Goal: Navigation & Orientation: Find specific page/section

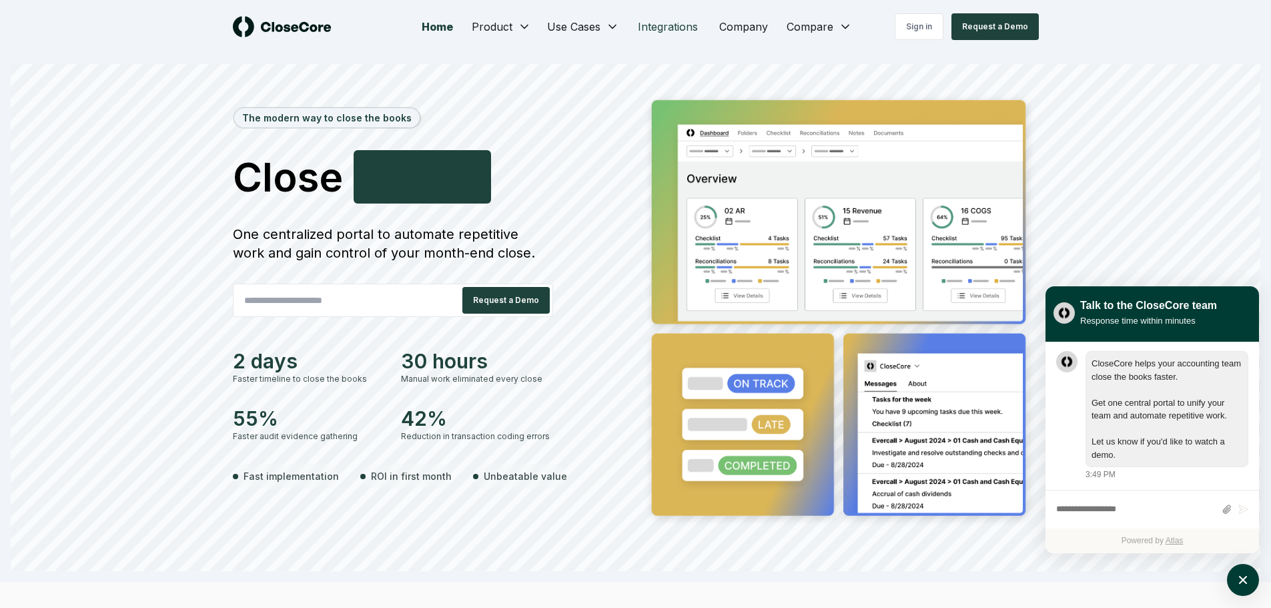
click at [655, 27] on link "Integrations" at bounding box center [667, 26] width 81 height 27
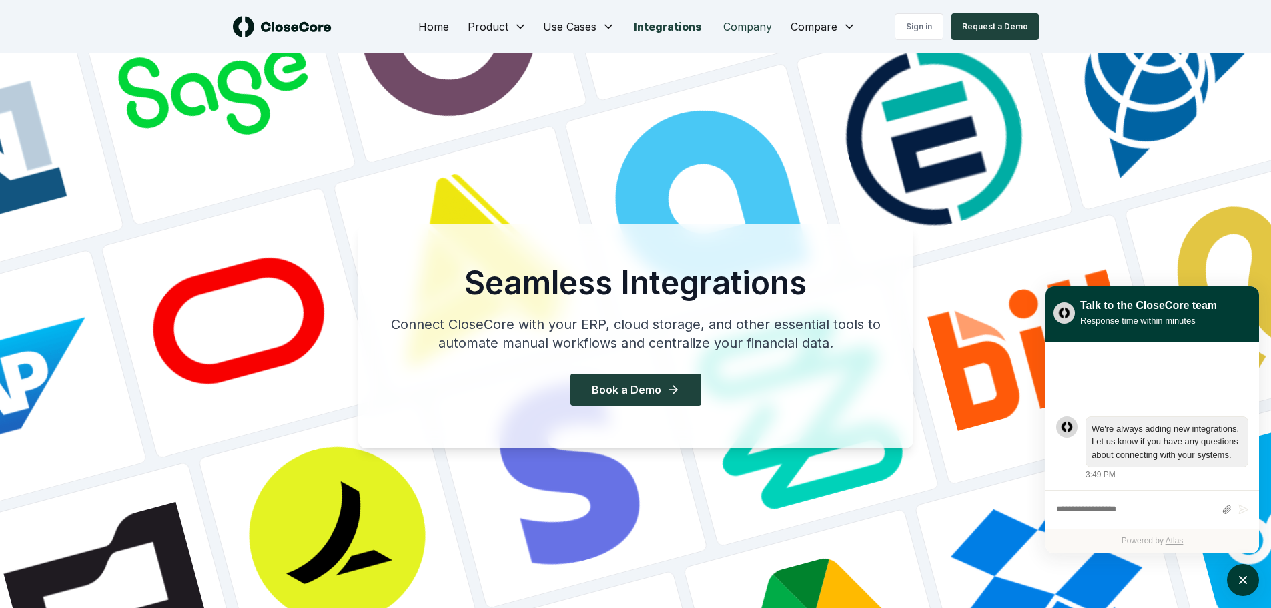
click at [769, 17] on link "Company" at bounding box center [748, 26] width 70 height 27
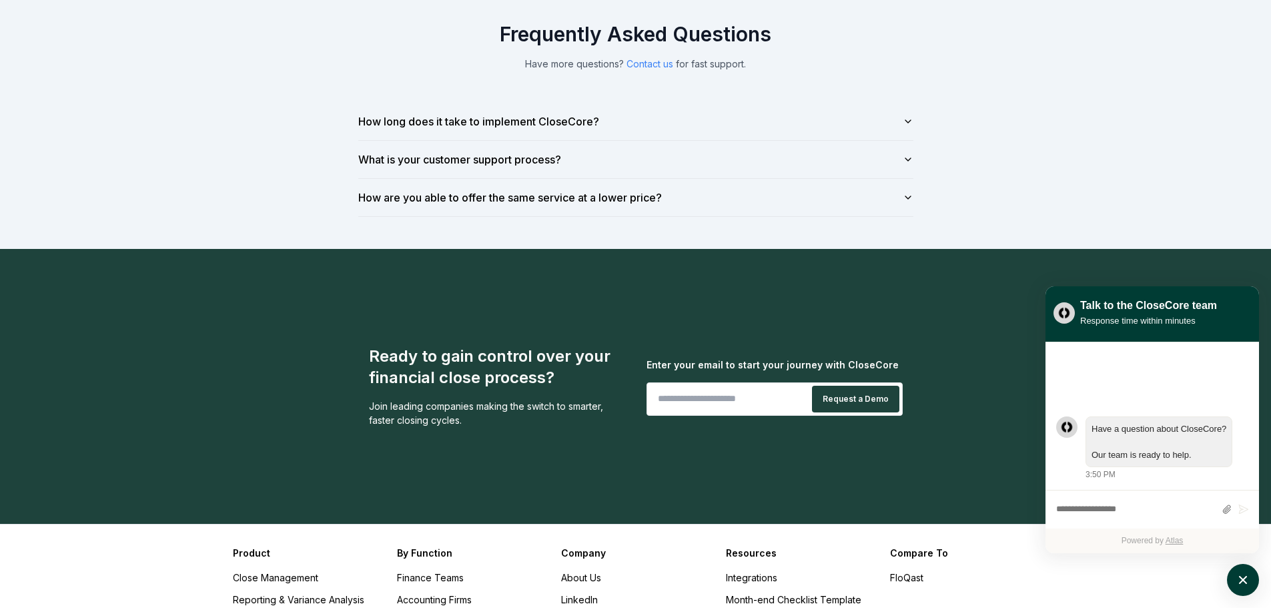
scroll to position [1305, 0]
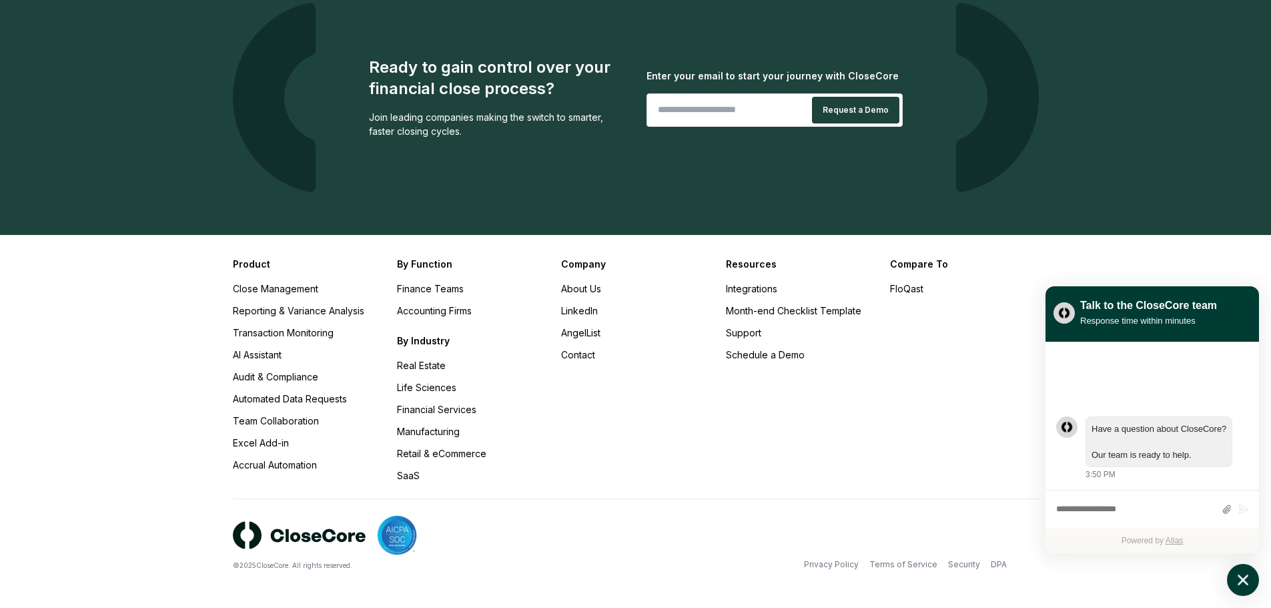
click at [1232, 569] on button "atlas-launcher" at bounding box center [1243, 580] width 32 height 32
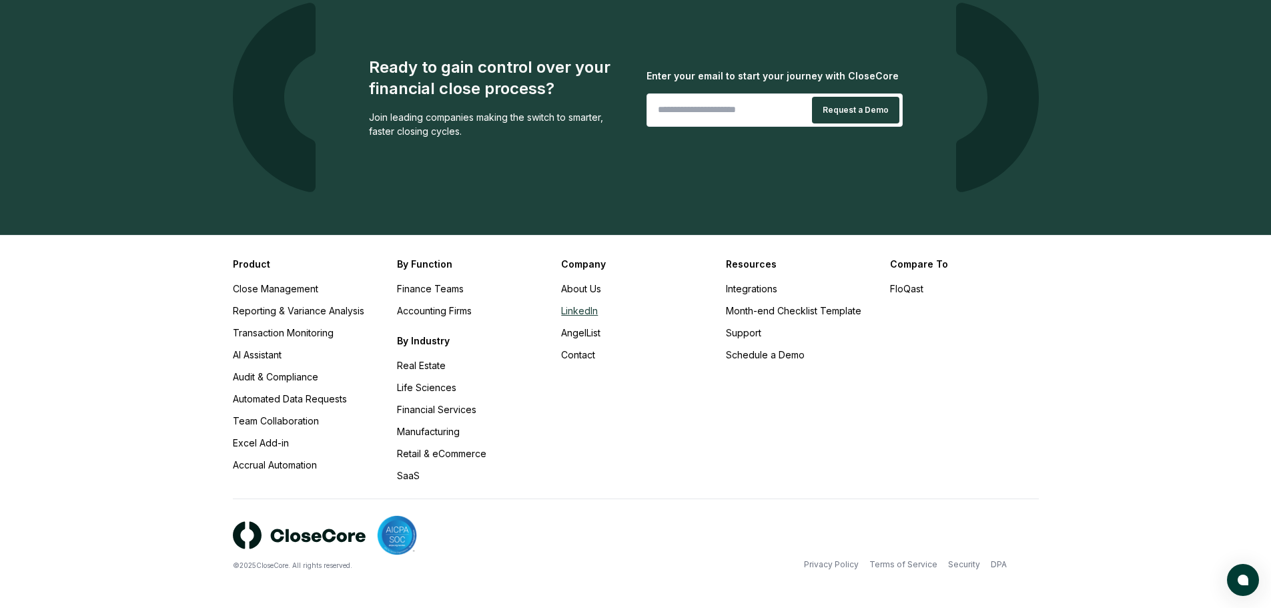
click at [591, 308] on link "LinkedIn" at bounding box center [579, 310] width 37 height 11
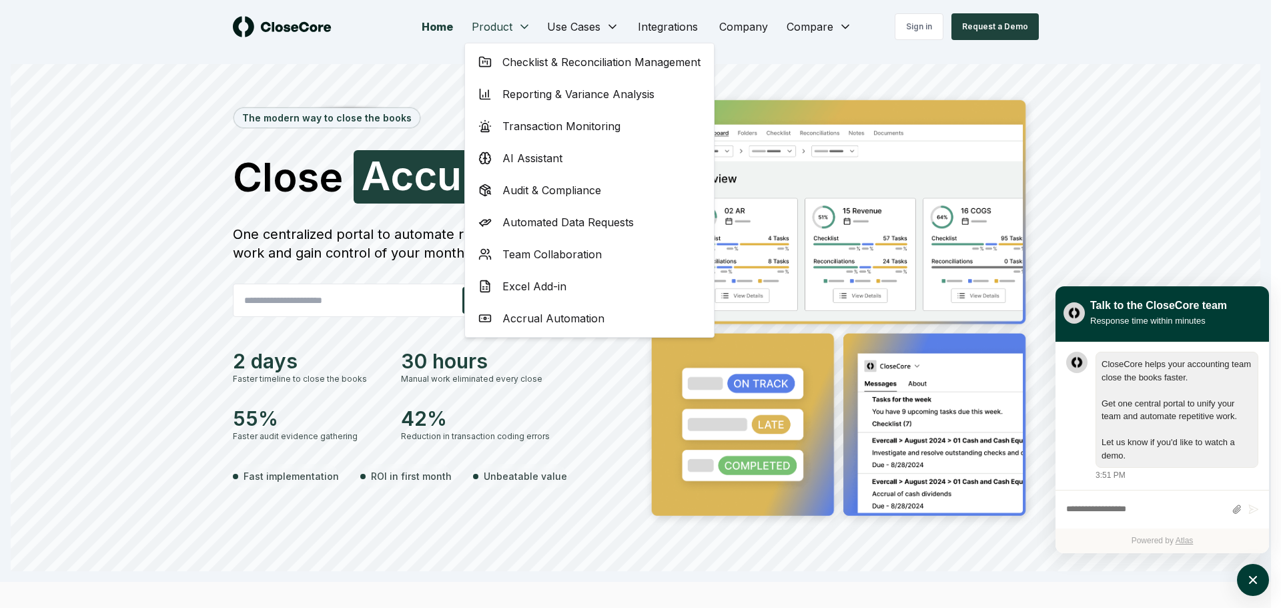
scroll to position [1, 0]
